Goal: Task Accomplishment & Management: Manage account settings

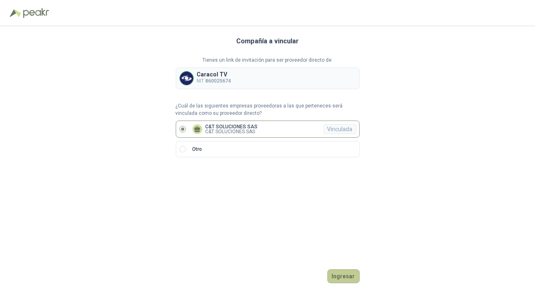
click at [344, 276] on button "Ingresar" at bounding box center [343, 276] width 32 height 14
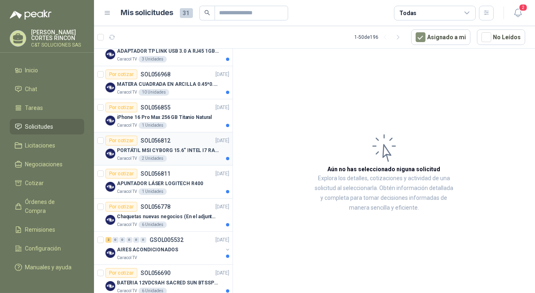
scroll to position [74, 0]
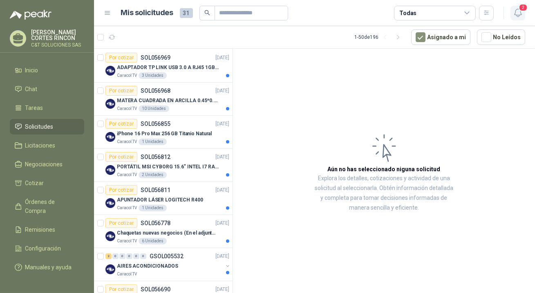
click at [525, 8] on span "2" at bounding box center [522, 8] width 9 height 8
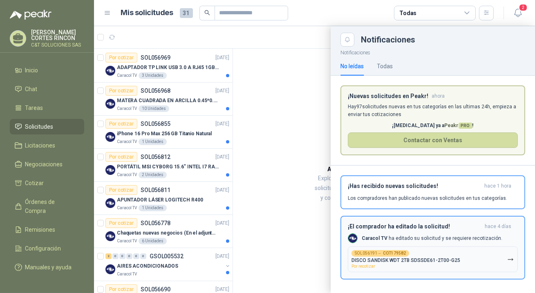
click at [388, 254] on b "COT179582" at bounding box center [394, 253] width 23 height 4
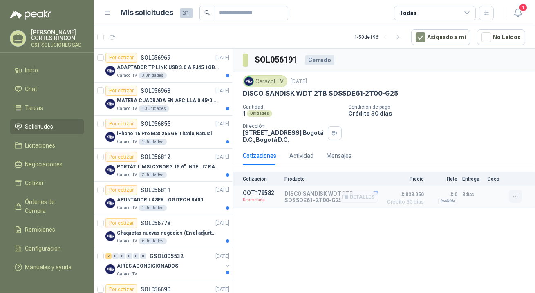
click at [512, 196] on icon "button" at bounding box center [515, 196] width 7 height 7
click at [518, 196] on icon "button" at bounding box center [515, 196] width 7 height 7
click at [517, 196] on icon "button" at bounding box center [515, 196] width 7 height 7
click at [516, 197] on icon "button" at bounding box center [515, 196] width 7 height 7
click at [514, 196] on icon "button" at bounding box center [515, 196] width 7 height 7
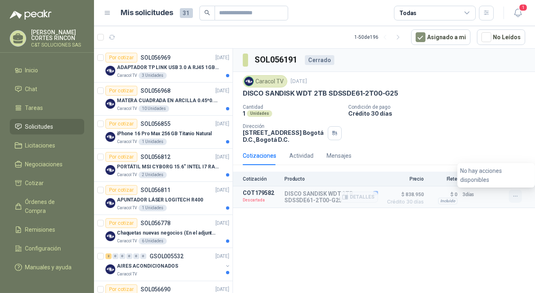
click at [514, 196] on icon "button" at bounding box center [515, 196] width 7 height 7
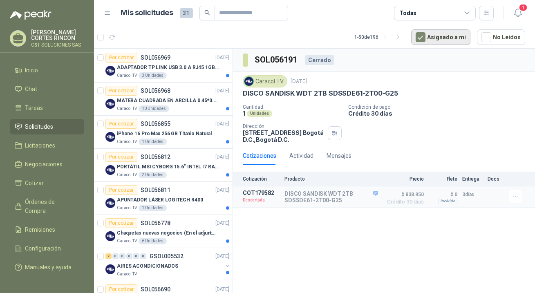
click at [442, 39] on button "Asignado a mi" at bounding box center [440, 37] width 59 height 16
click at [517, 13] on icon "button" at bounding box center [518, 13] width 10 height 10
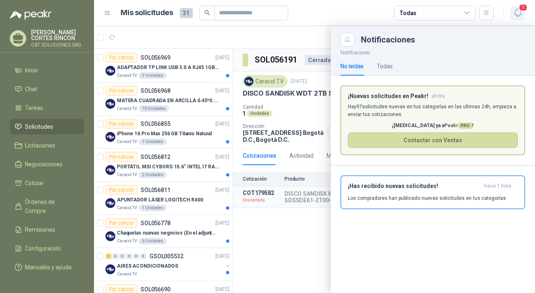
click at [517, 13] on icon "button" at bounding box center [518, 13] width 10 height 10
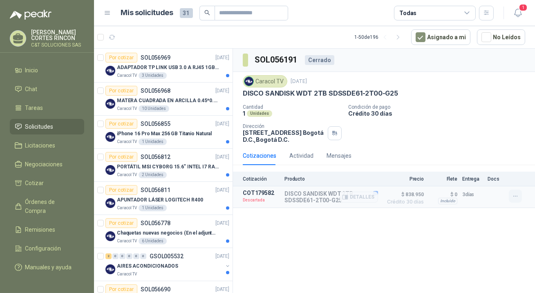
click at [515, 196] on icon "button" at bounding box center [515, 196] width 4 height 0
click at [313, 198] on p "DISCO SANDISK WDT 2TB SDSSDE61-2T00-G25" at bounding box center [331, 196] width 94 height 13
click at [377, 201] on div "Detalles" at bounding box center [358, 197] width 38 height 15
click at [252, 192] on p "COT179582" at bounding box center [261, 193] width 37 height 7
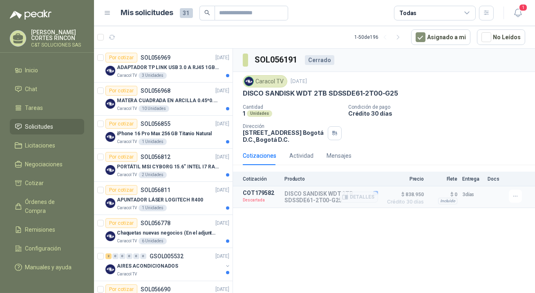
click at [255, 200] on p "Descartada" at bounding box center [261, 200] width 37 height 8
click at [257, 196] on p "Descartada" at bounding box center [261, 200] width 37 height 8
click at [259, 194] on p "COT179582" at bounding box center [261, 193] width 37 height 7
click at [515, 196] on icon "button" at bounding box center [515, 196] width 4 height 0
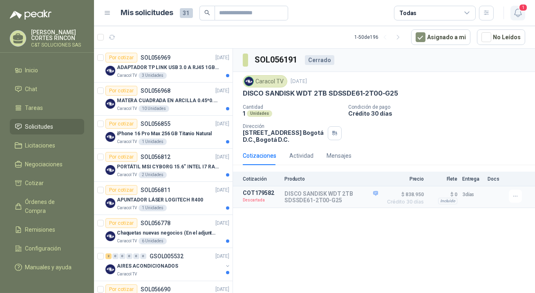
click at [516, 16] on icon "button" at bounding box center [517, 13] width 7 height 8
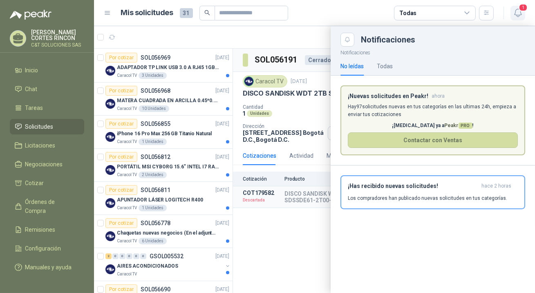
click at [516, 15] on icon "button" at bounding box center [517, 13] width 7 height 8
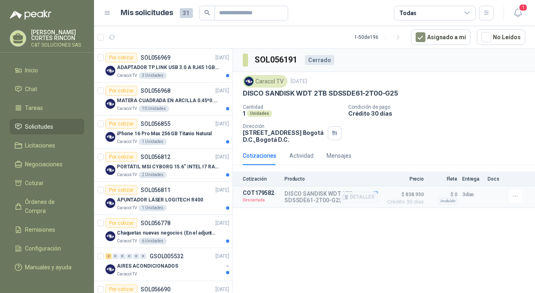
click at [256, 196] on p "Descartada" at bounding box center [261, 200] width 37 height 8
click at [310, 197] on p "DISCO SANDISK WDT 2TB SDSSDE61-2T00-G25" at bounding box center [331, 196] width 94 height 13
click at [372, 196] on button "Detalles" at bounding box center [358, 197] width 38 height 11
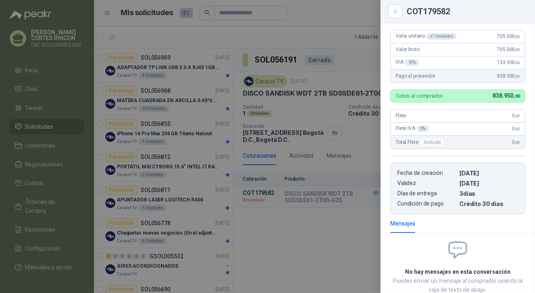
scroll to position [131, 0]
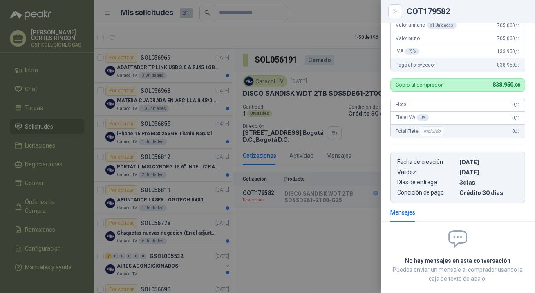
click at [364, 261] on div at bounding box center [267, 146] width 535 height 293
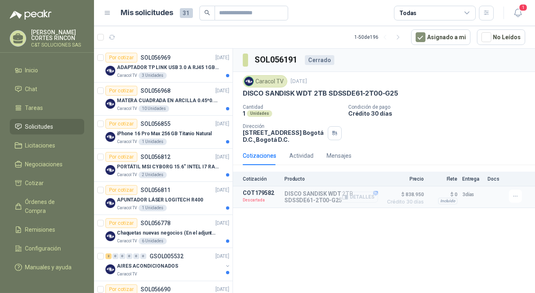
click at [375, 193] on button "Detalles" at bounding box center [358, 197] width 38 height 11
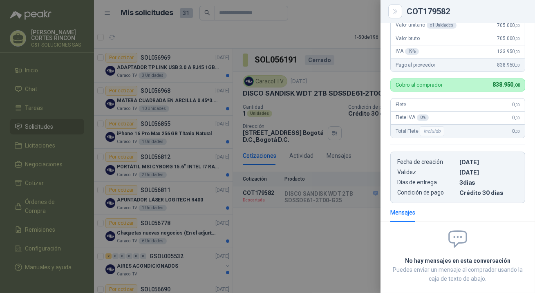
click at [375, 193] on div at bounding box center [267, 146] width 535 height 293
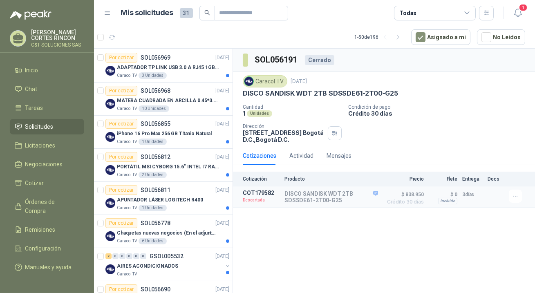
click at [495, 183] on div "Cotización Producto Precio Flete Entrega Docs" at bounding box center [384, 179] width 302 height 15
click at [512, 196] on icon "button" at bounding box center [515, 196] width 7 height 7
click at [512, 195] on icon "button" at bounding box center [515, 196] width 7 height 7
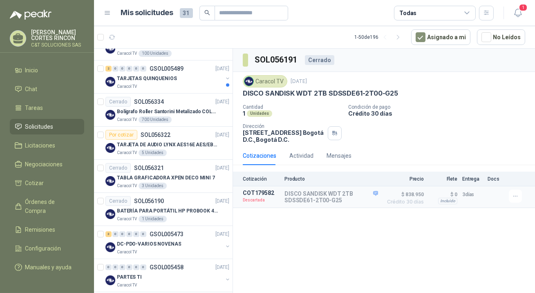
scroll to position [445, 0]
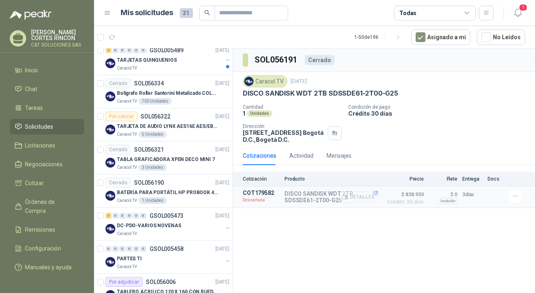
click at [375, 195] on button "Detalles" at bounding box center [358, 197] width 38 height 11
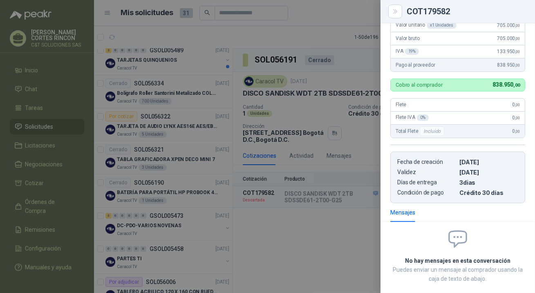
click at [373, 195] on div at bounding box center [267, 146] width 535 height 293
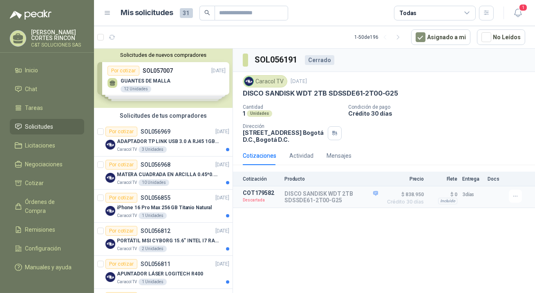
scroll to position [0, 0]
click at [126, 131] on div "Por cotizar" at bounding box center [121, 132] width 32 height 10
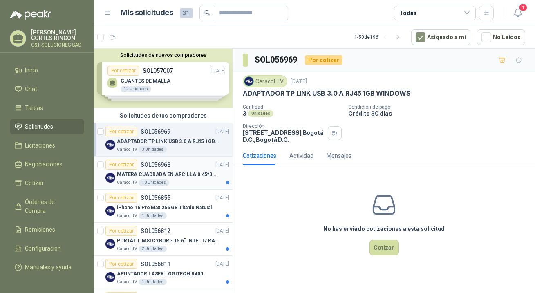
click at [124, 165] on div "Por cotizar" at bounding box center [121, 165] width 32 height 10
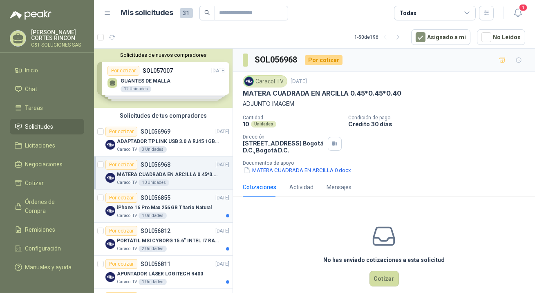
click at [125, 198] on div "Por cotizar" at bounding box center [121, 198] width 32 height 10
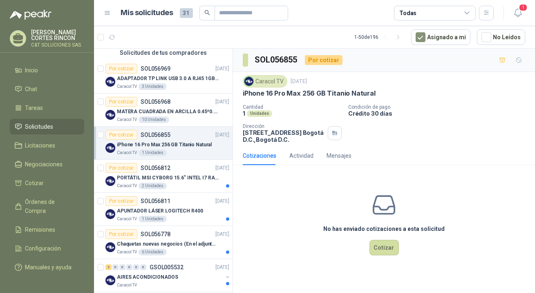
scroll to position [74, 0]
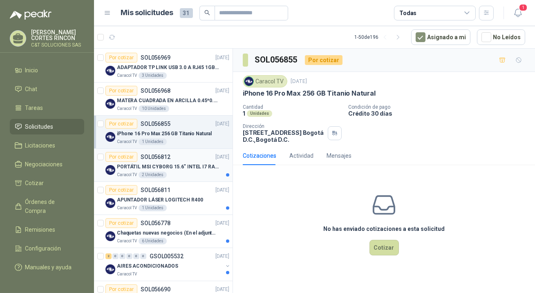
click at [124, 155] on div "Por cotizar" at bounding box center [121, 157] width 32 height 10
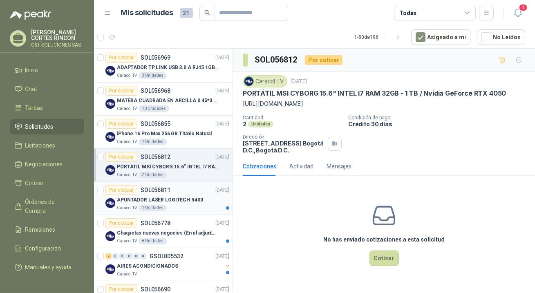
click at [124, 187] on div "Por cotizar" at bounding box center [121, 190] width 32 height 10
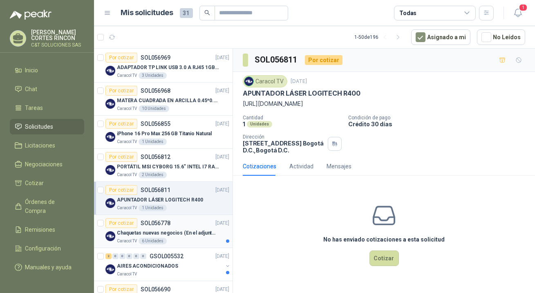
click at [124, 221] on div "Por cotizar" at bounding box center [121, 223] width 32 height 10
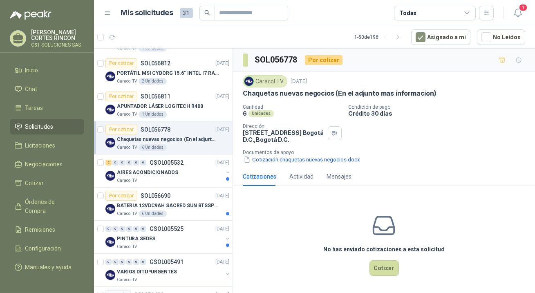
scroll to position [185, 0]
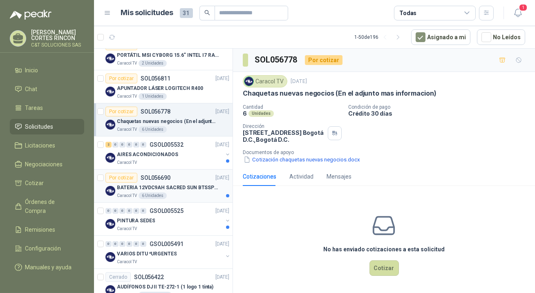
click at [121, 178] on div "Por cotizar" at bounding box center [121, 178] width 32 height 10
